Goal: Information Seeking & Learning: Check status

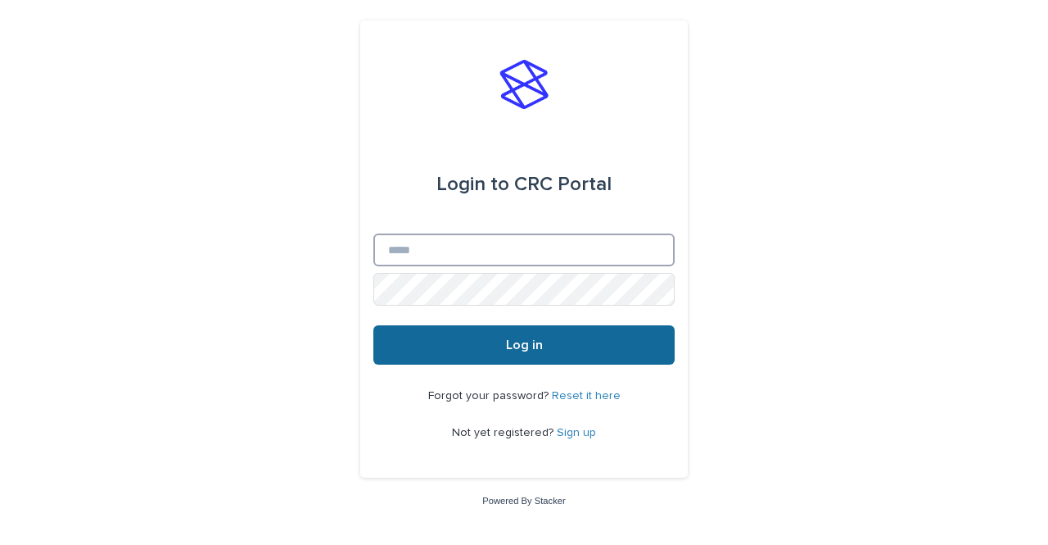
type input "**********"
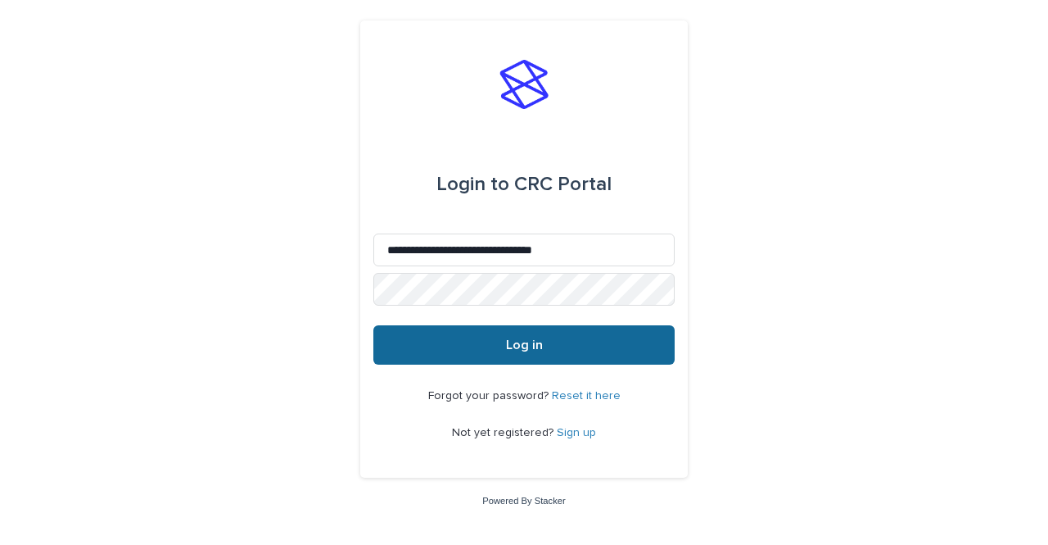
click at [524, 343] on span "Log in" at bounding box center [524, 344] width 37 height 13
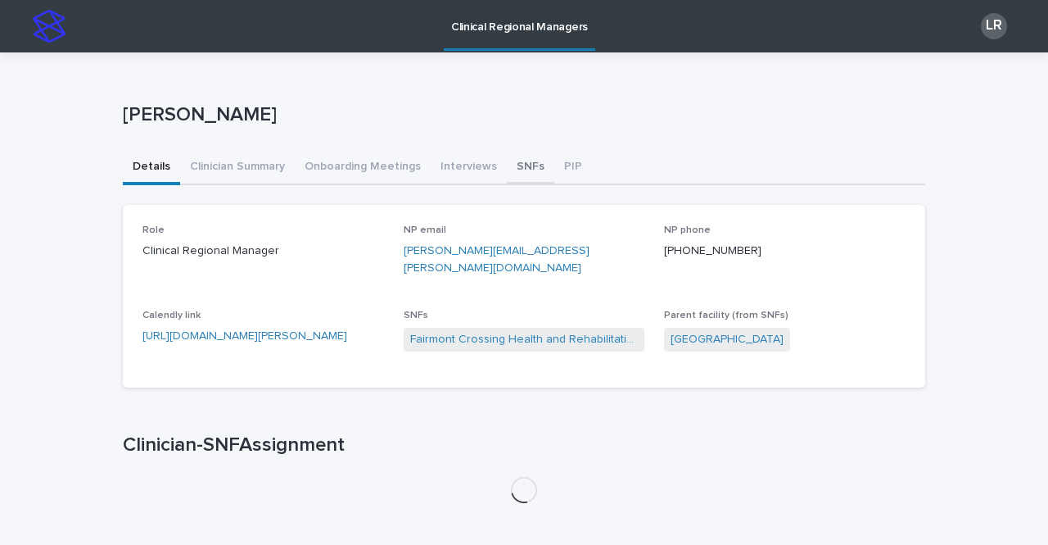
click at [510, 176] on button "SNFs" at bounding box center [531, 168] width 48 height 34
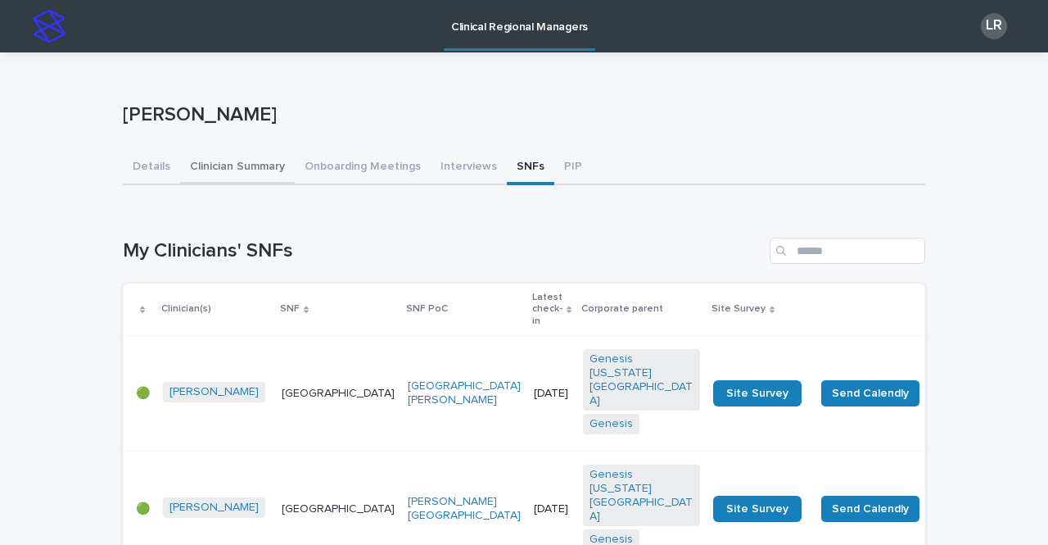
click at [242, 166] on button "Clinician Summary" at bounding box center [237, 168] width 115 height 34
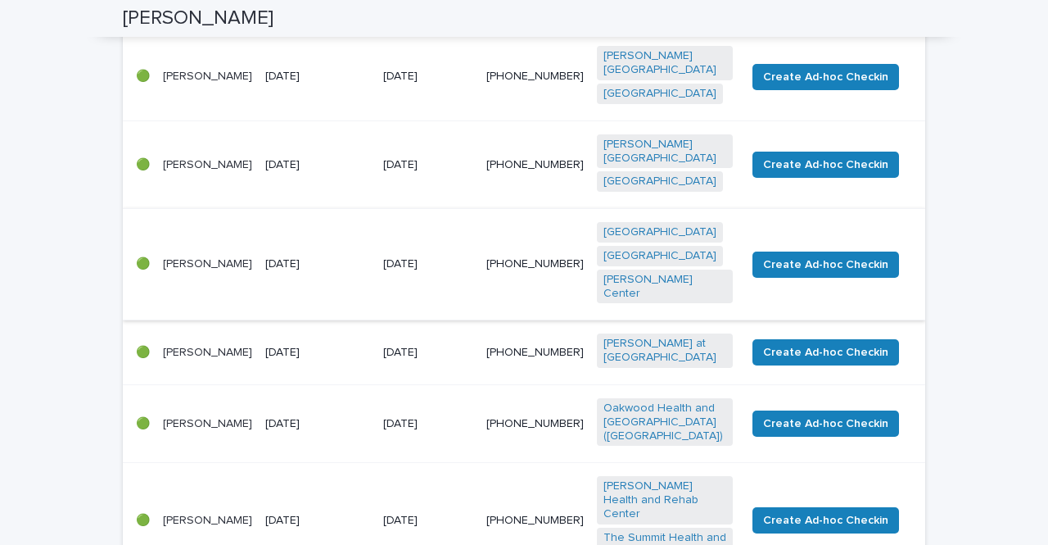
scroll to position [394, 0]
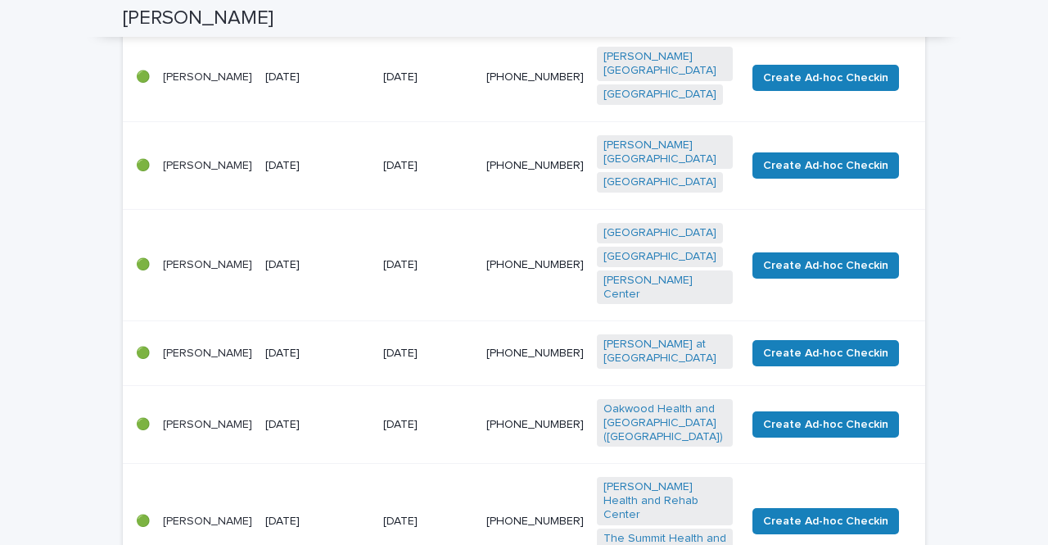
click at [351, 258] on p "[DATE]" at bounding box center [317, 265] width 105 height 14
